Goal: Task Accomplishment & Management: Manage account settings

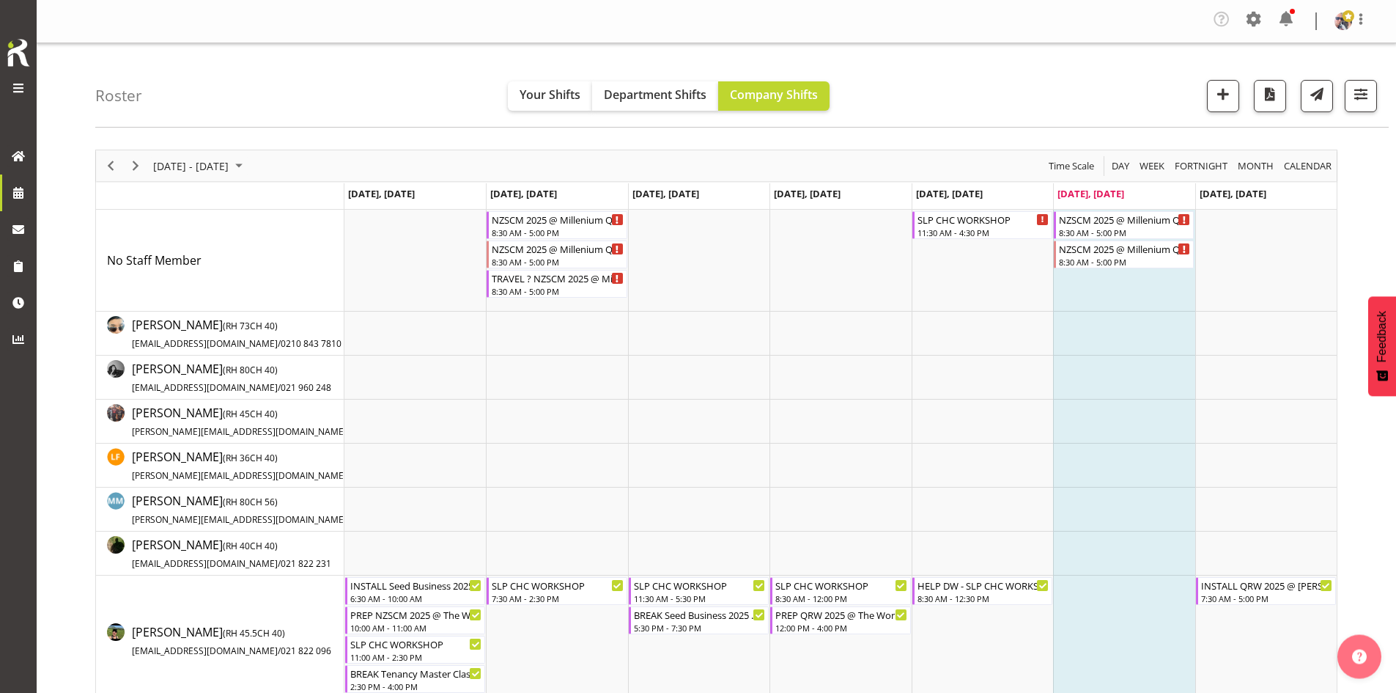
scroll to position [220, 0]
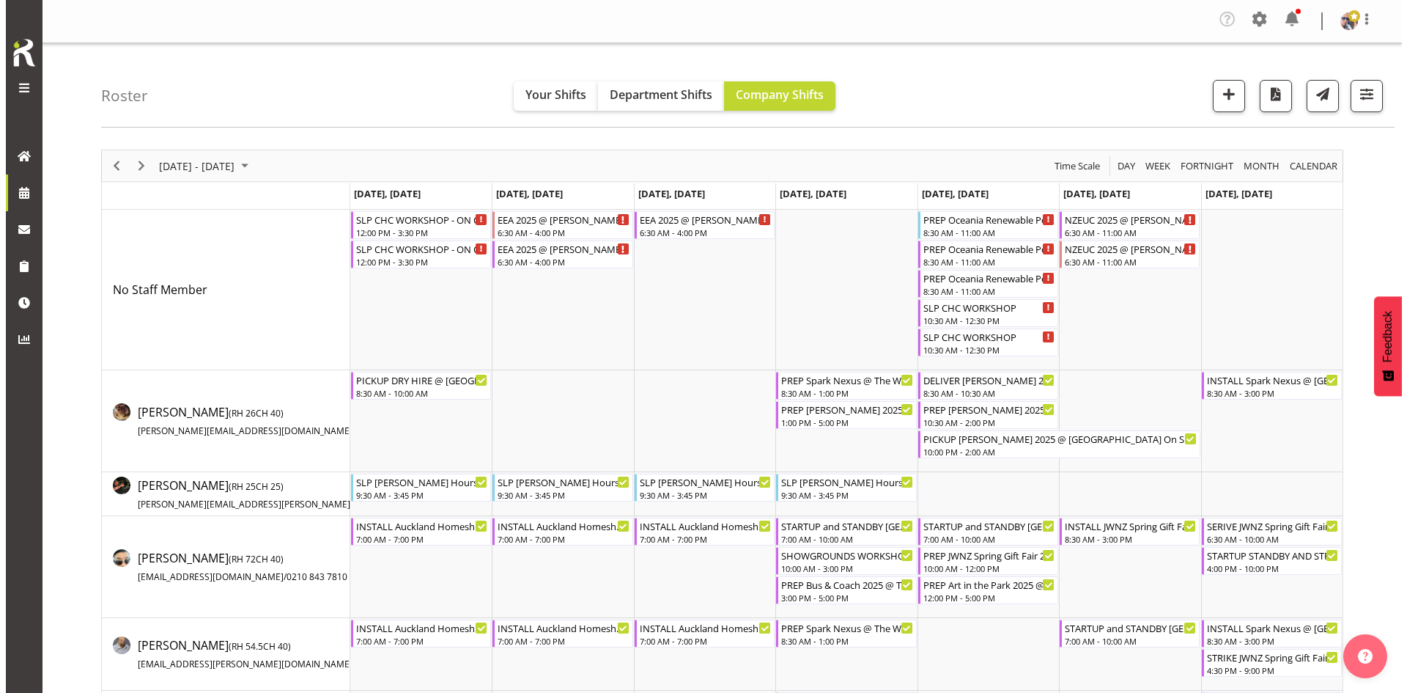
scroll to position [1173, 0]
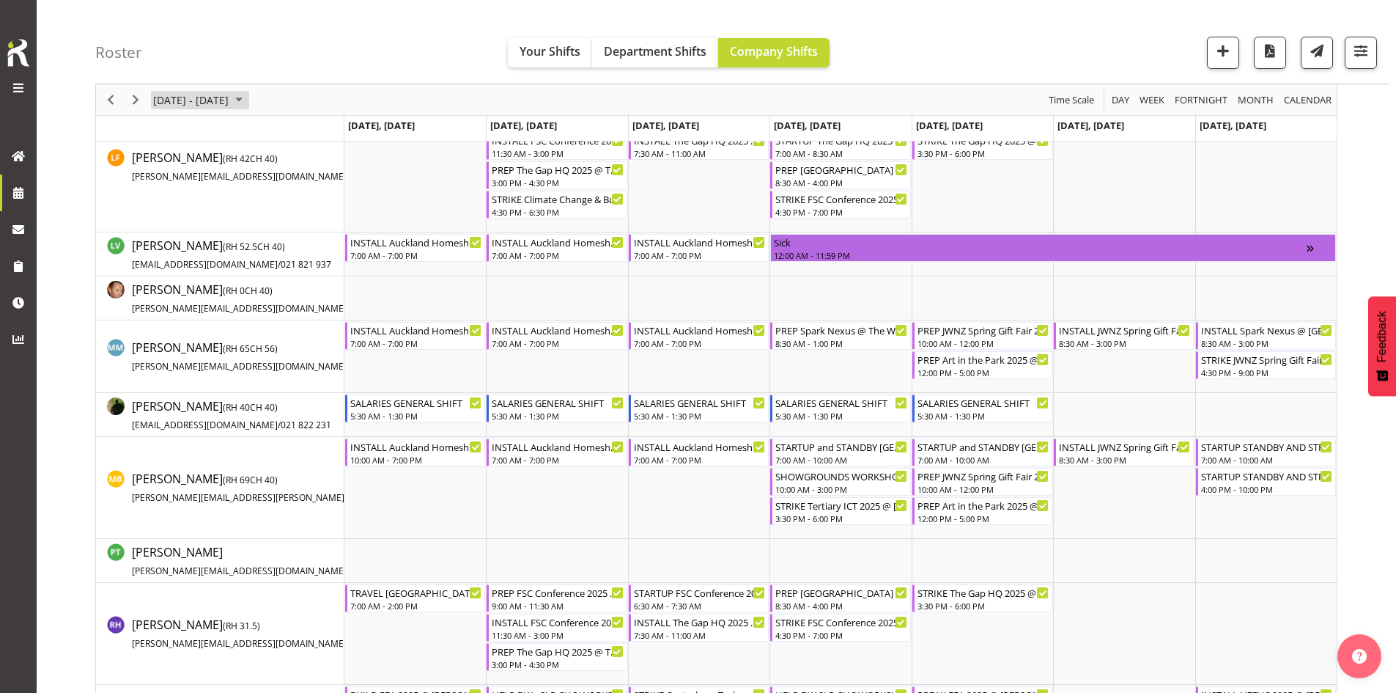
click at [230, 100] on span "[DATE] - [DATE]" at bounding box center [191, 100] width 78 height 18
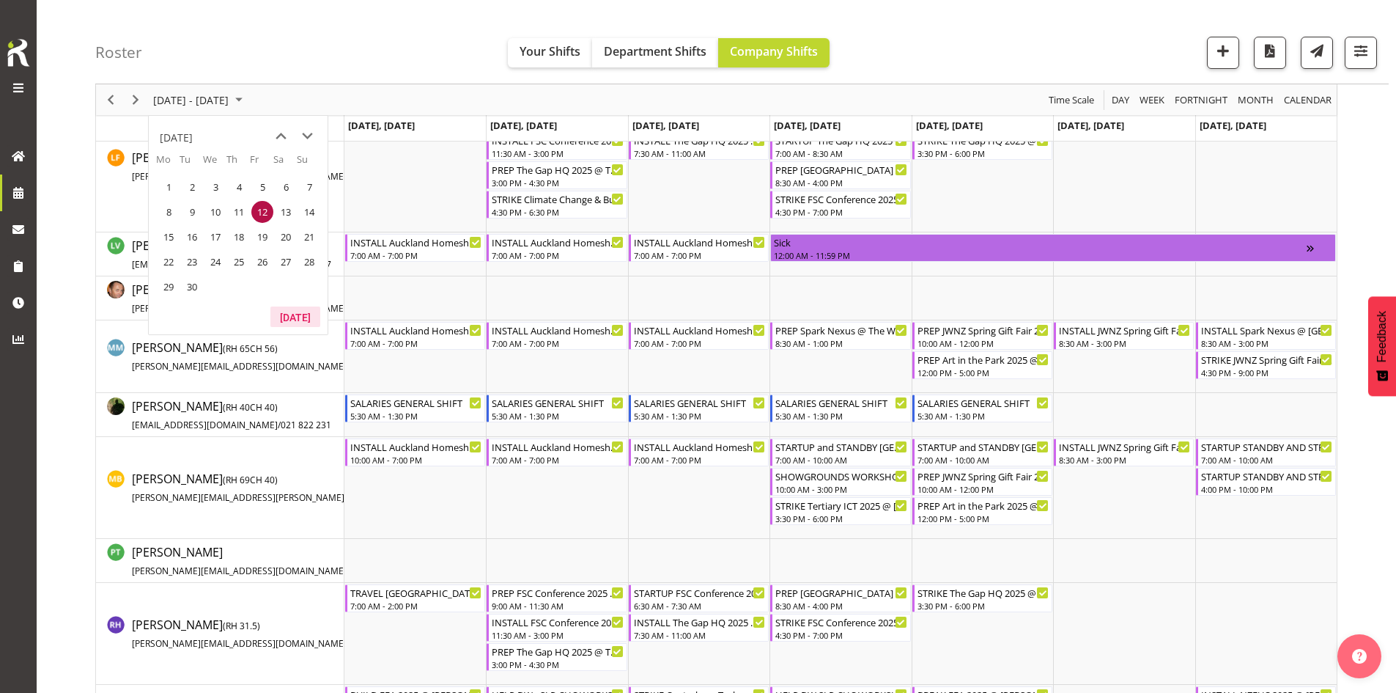
click at [301, 322] on button "[DATE]" at bounding box center [295, 316] width 50 height 21
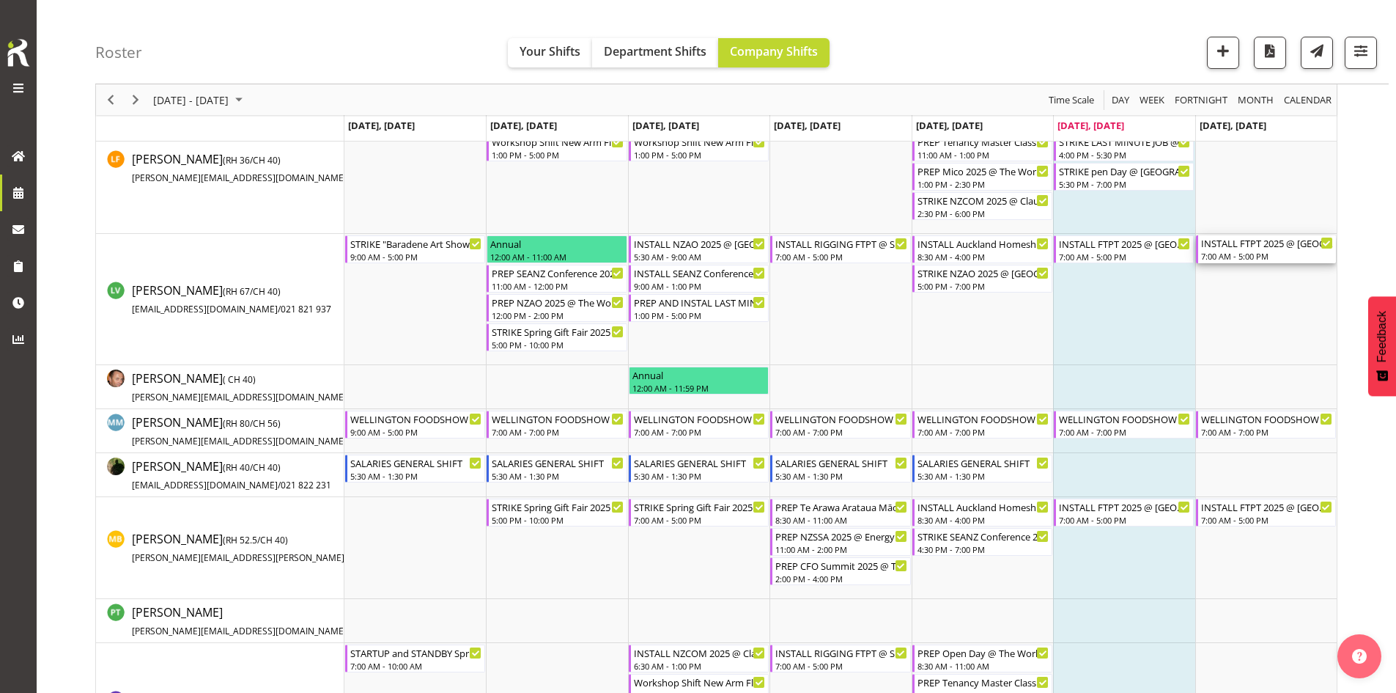
click at [1241, 247] on div "INSTALL FTPT 2025 @ [GEOGRAPHIC_DATA]" at bounding box center [1267, 242] width 132 height 15
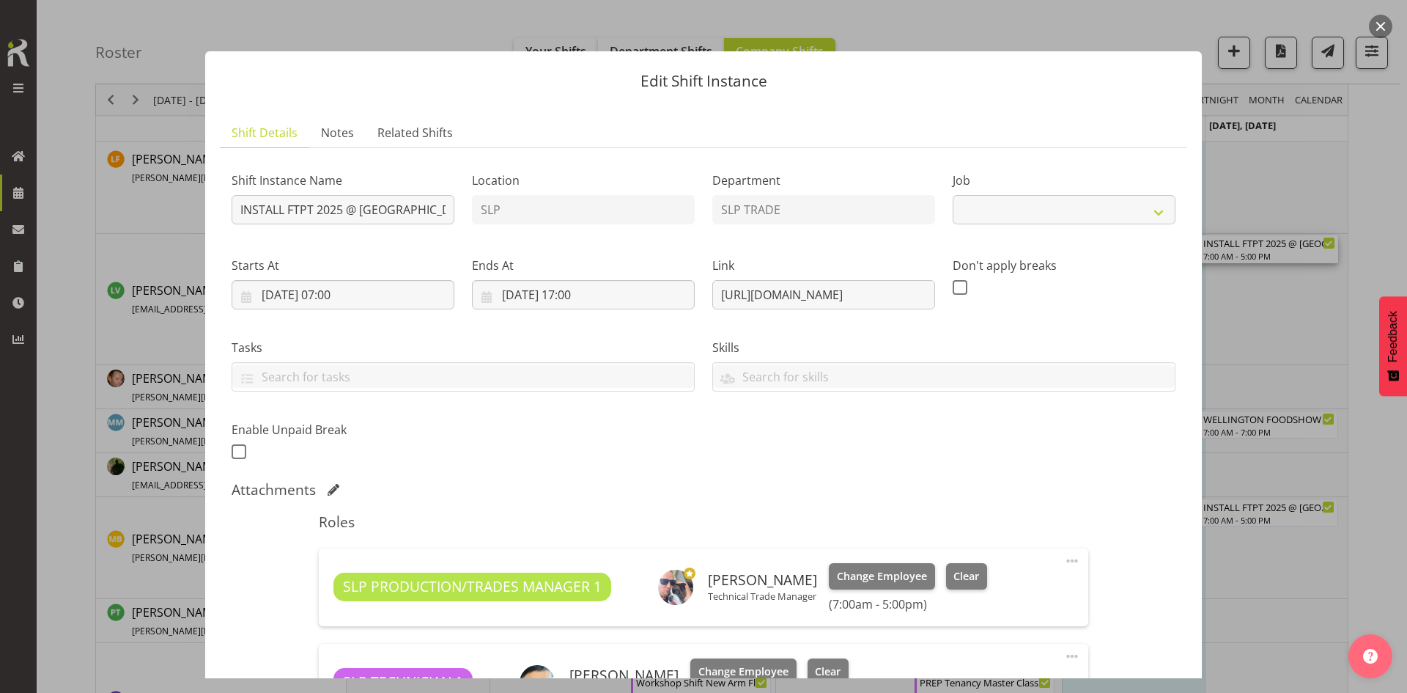
select select "9154"
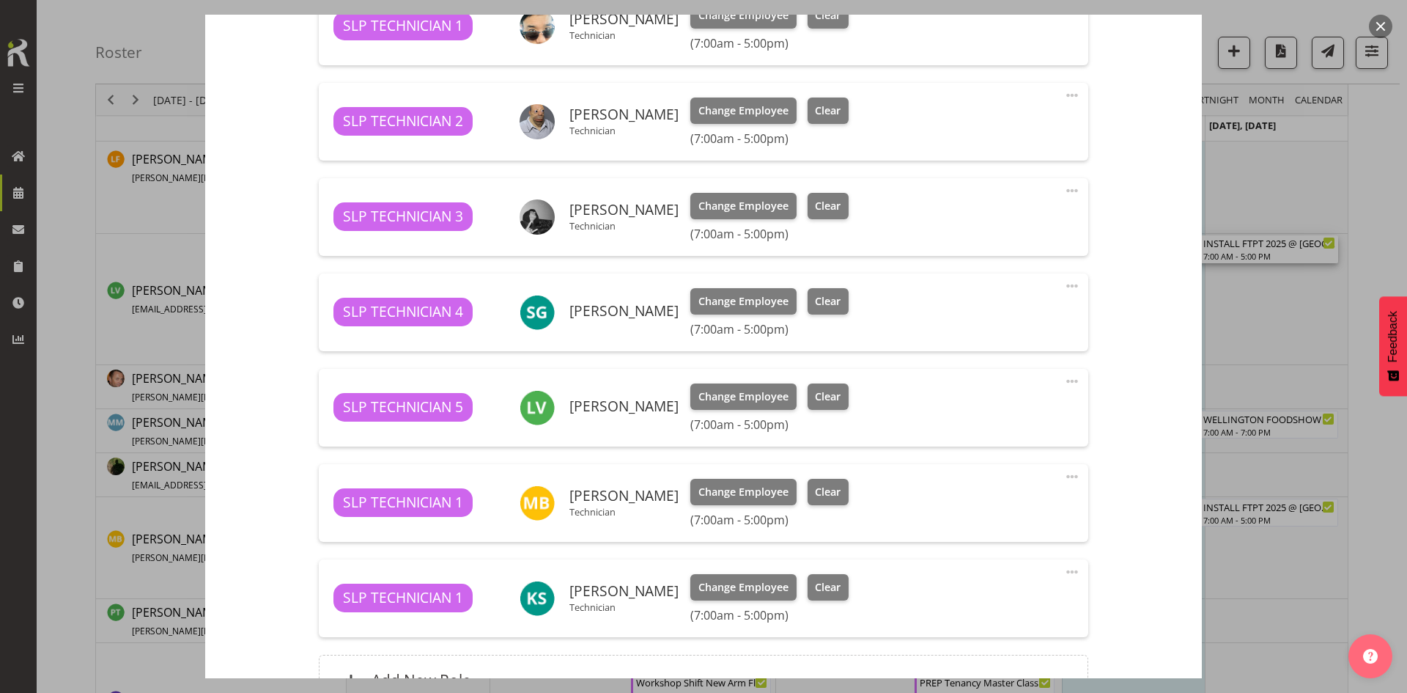
scroll to position [660, 0]
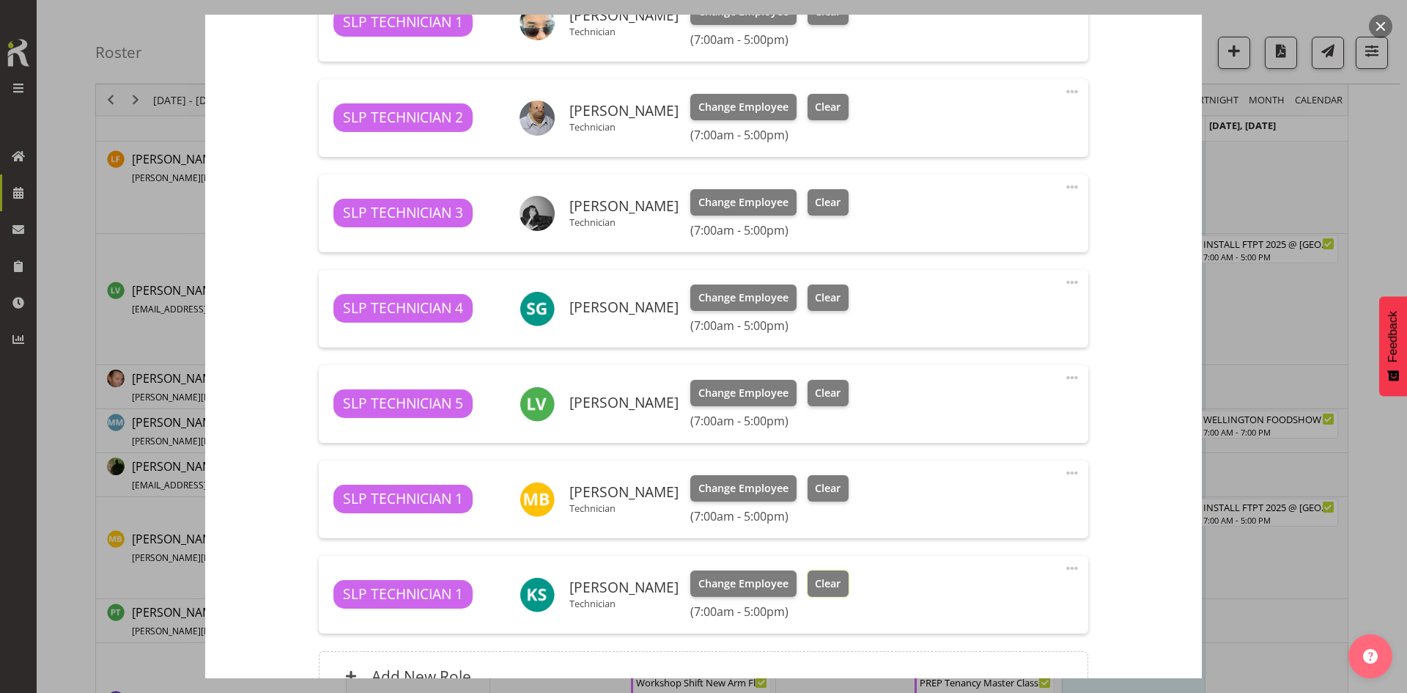
click at [815, 577] on span "Clear" at bounding box center [828, 583] width 26 height 16
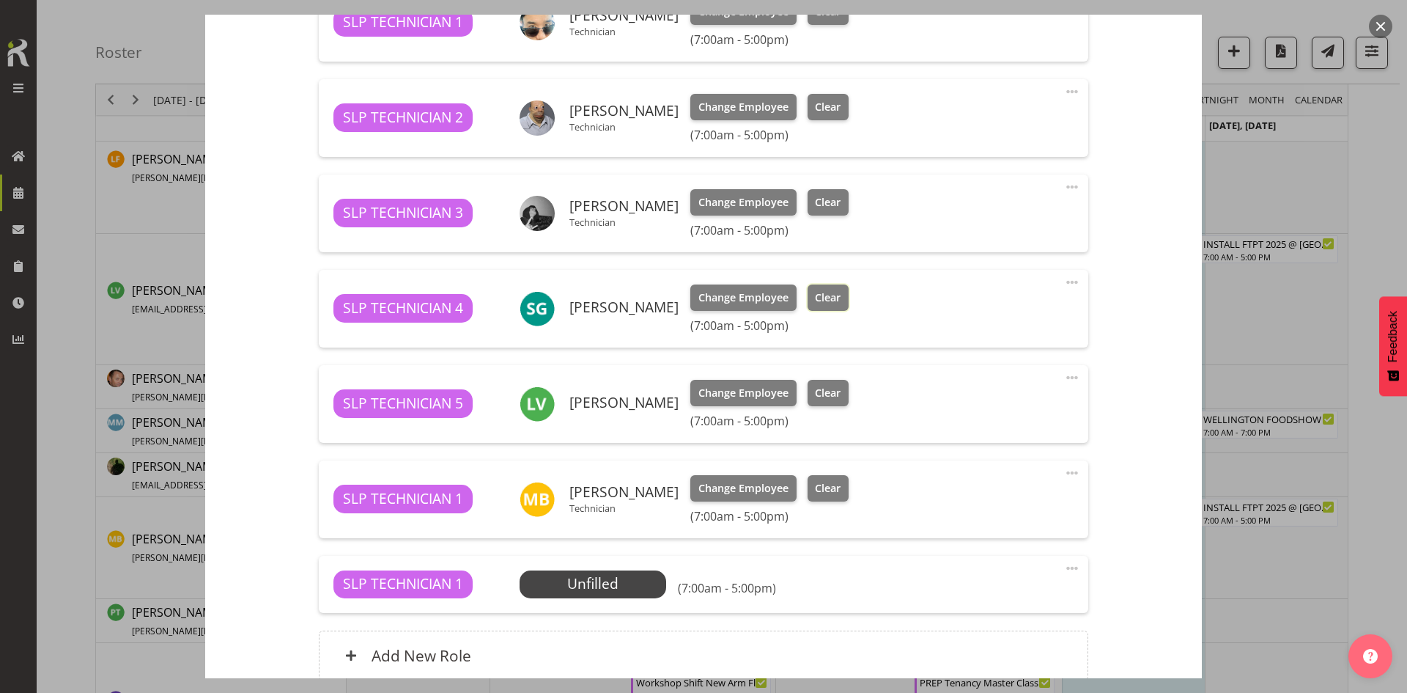
click at [822, 298] on span "Clear" at bounding box center [828, 298] width 26 height 16
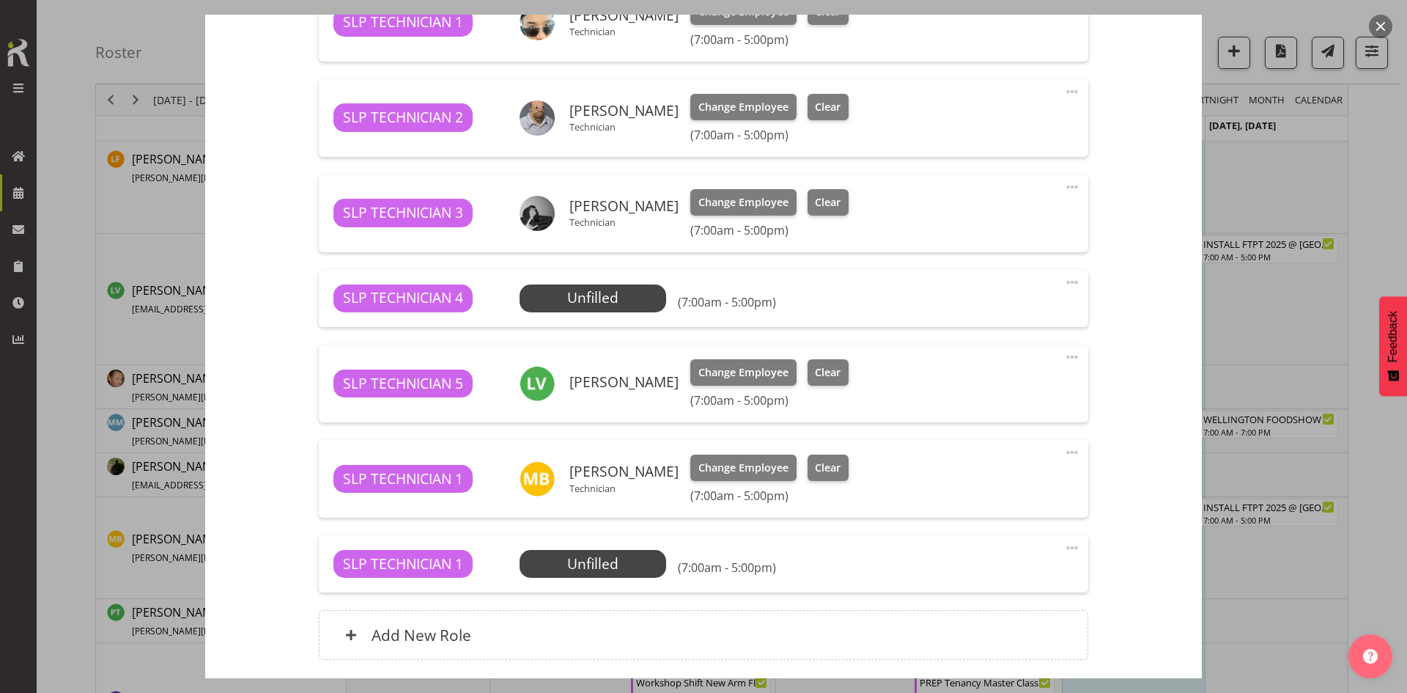
click at [1063, 279] on span at bounding box center [1072, 282] width 18 height 18
click at [970, 378] on link "Delete" at bounding box center [1010, 370] width 141 height 26
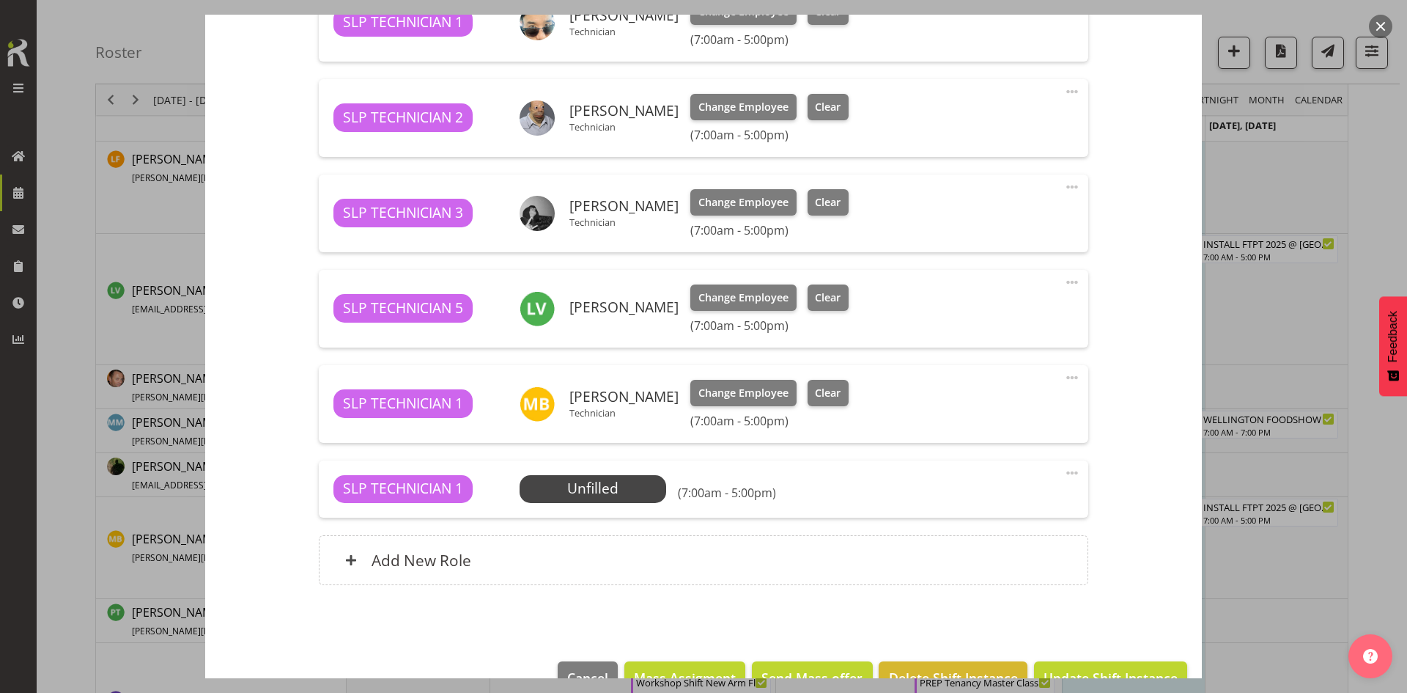
click at [1063, 473] on span at bounding box center [1072, 473] width 18 height 18
click at [981, 561] on link "Delete" at bounding box center [1010, 561] width 141 height 26
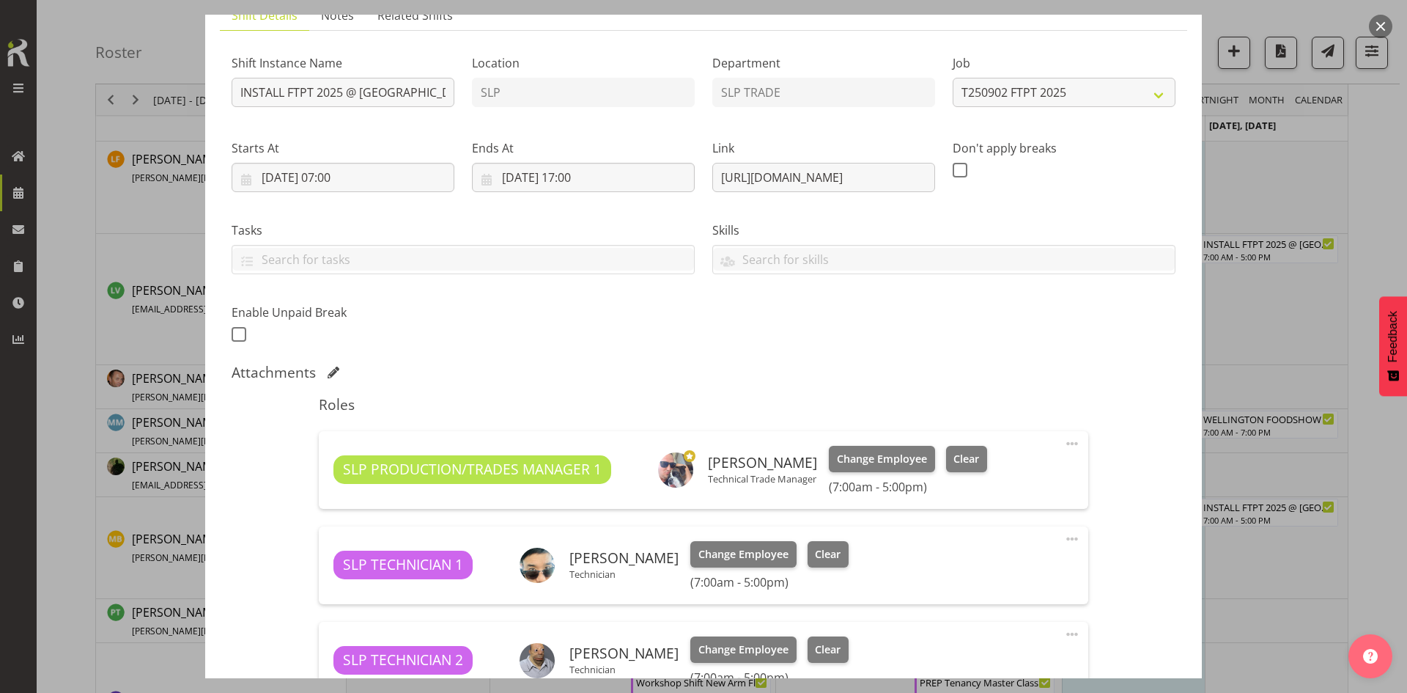
scroll to position [109, 0]
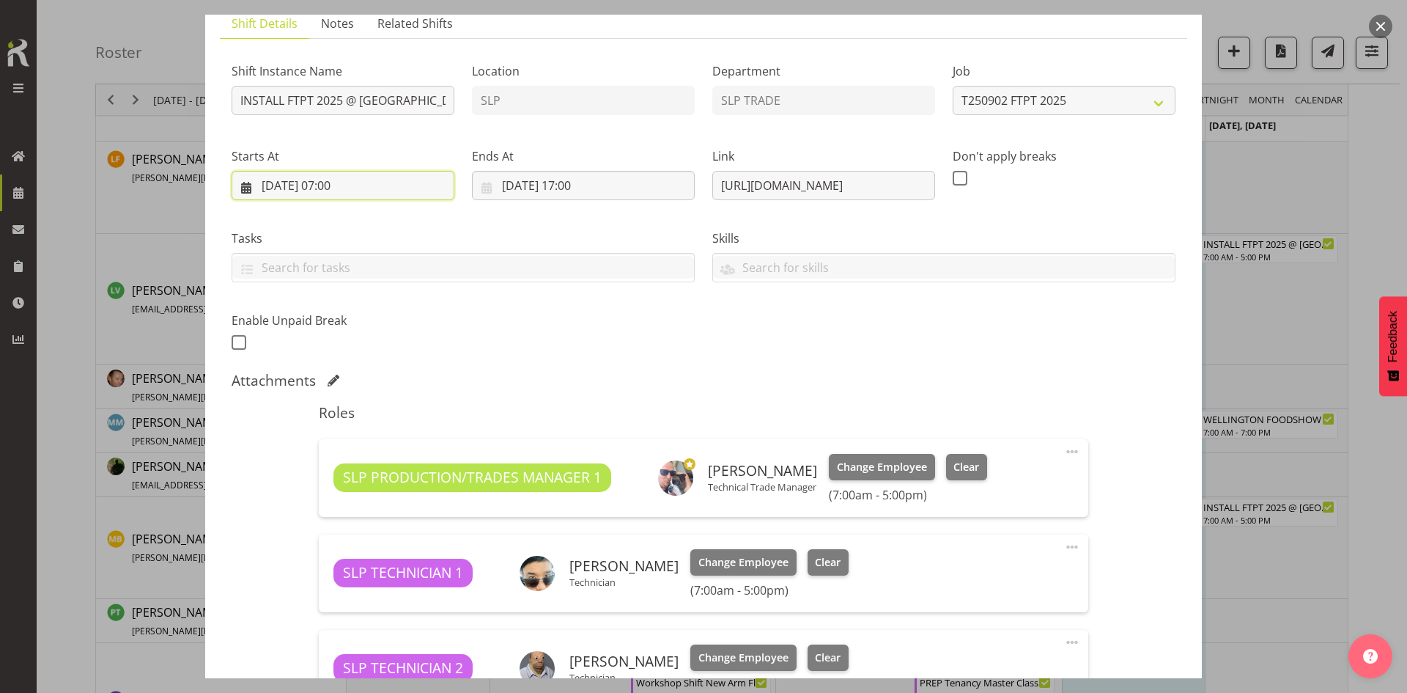
click at [399, 188] on input "[DATE] 07:00" at bounding box center [343, 185] width 223 height 29
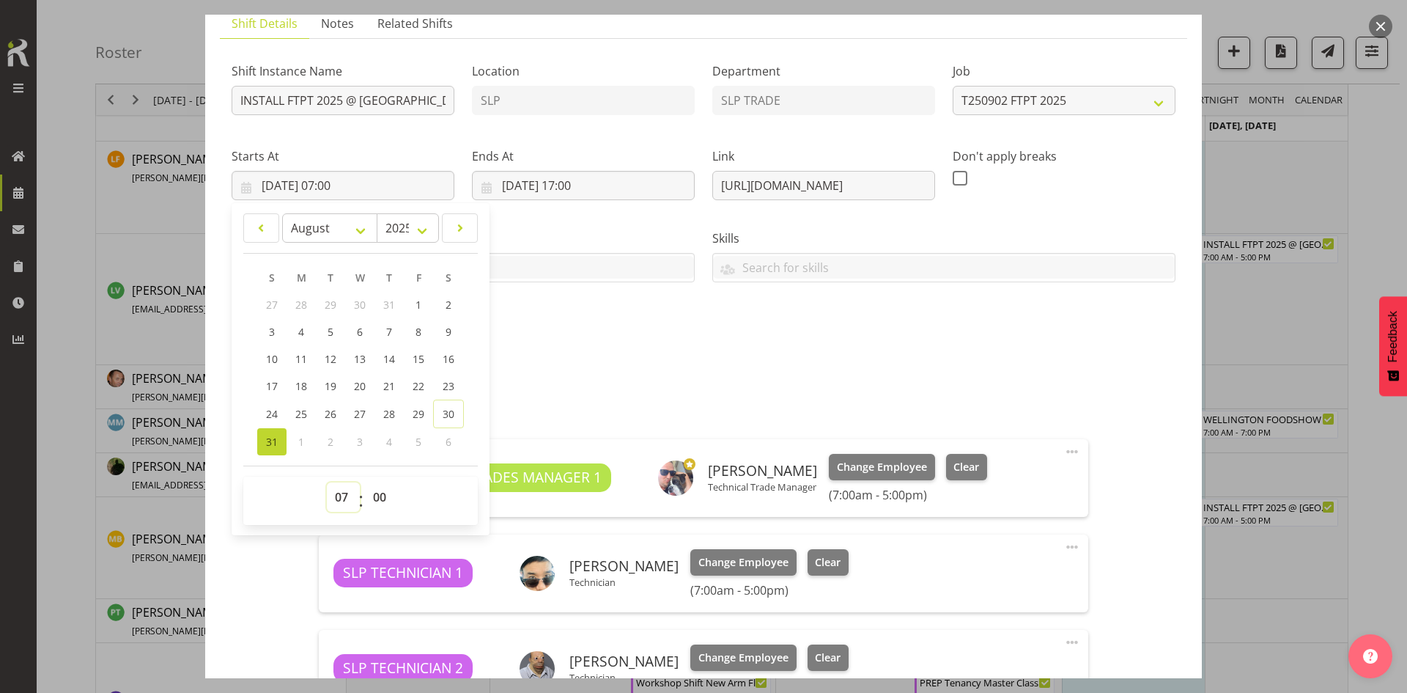
click at [341, 498] on select "00 01 02 03 04 05 06 07 08 09 10 11 12 13 14 15 16 17 18 19 20 21 22 23" at bounding box center [343, 496] width 33 height 29
select select "8"
click at [327, 482] on select "00 01 02 03 04 05 06 07 08 09 10 11 12 13 14 15 16 17 18 19 20 21 22 23" at bounding box center [343, 496] width 33 height 29
type input "[DATE] 08:00"
click at [1009, 362] on div "Shift Instance Name INSTALL FTPT 2025 @ [GEOGRAPHIC_DATA] Showgrounds Location …" at bounding box center [704, 202] width 962 height 321
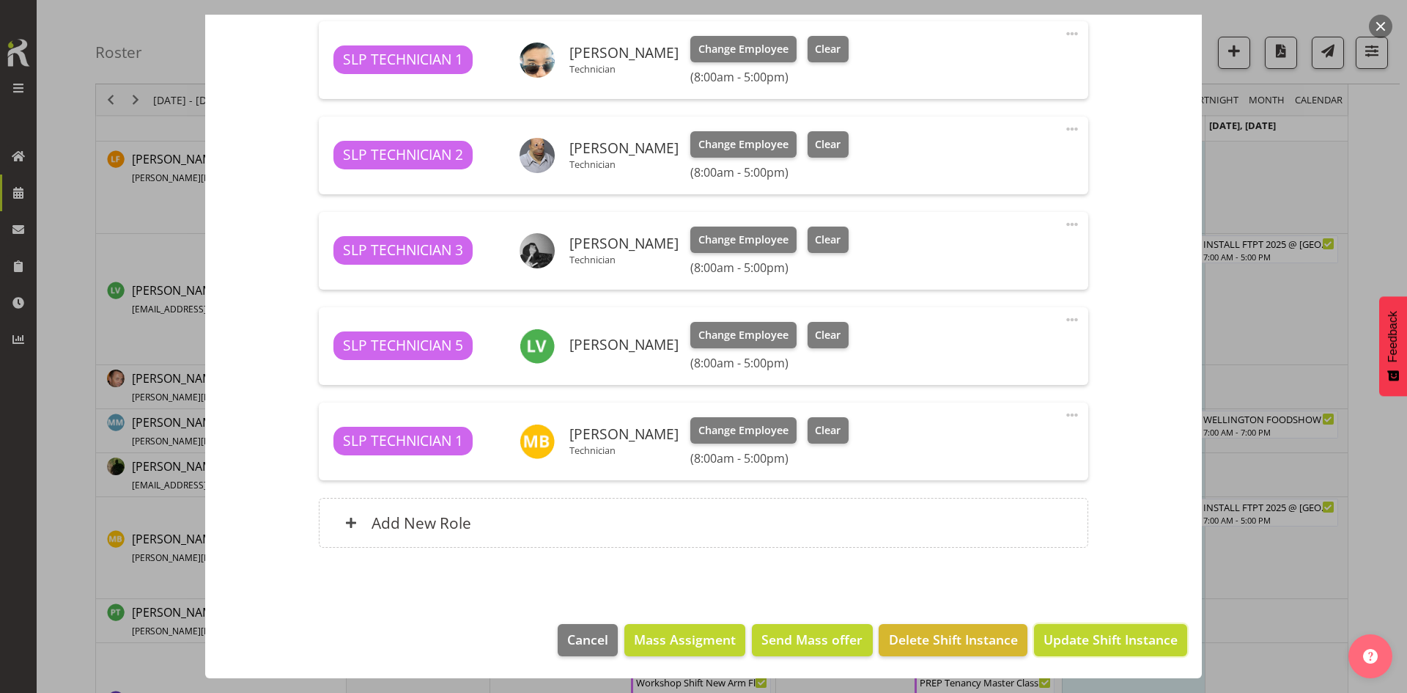
click at [1066, 630] on span "Update Shift Instance" at bounding box center [1111, 639] width 134 height 19
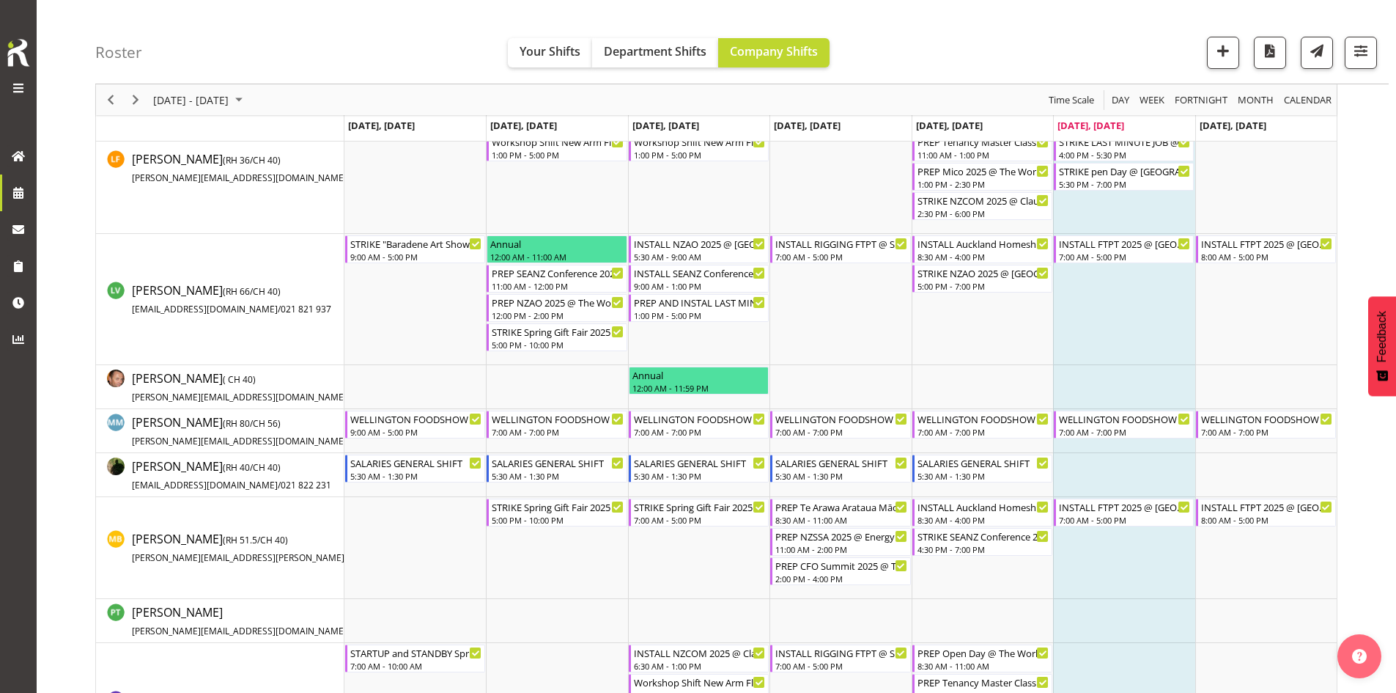
scroll to position [0, 0]
